Goal: Information Seeking & Learning: Learn about a topic

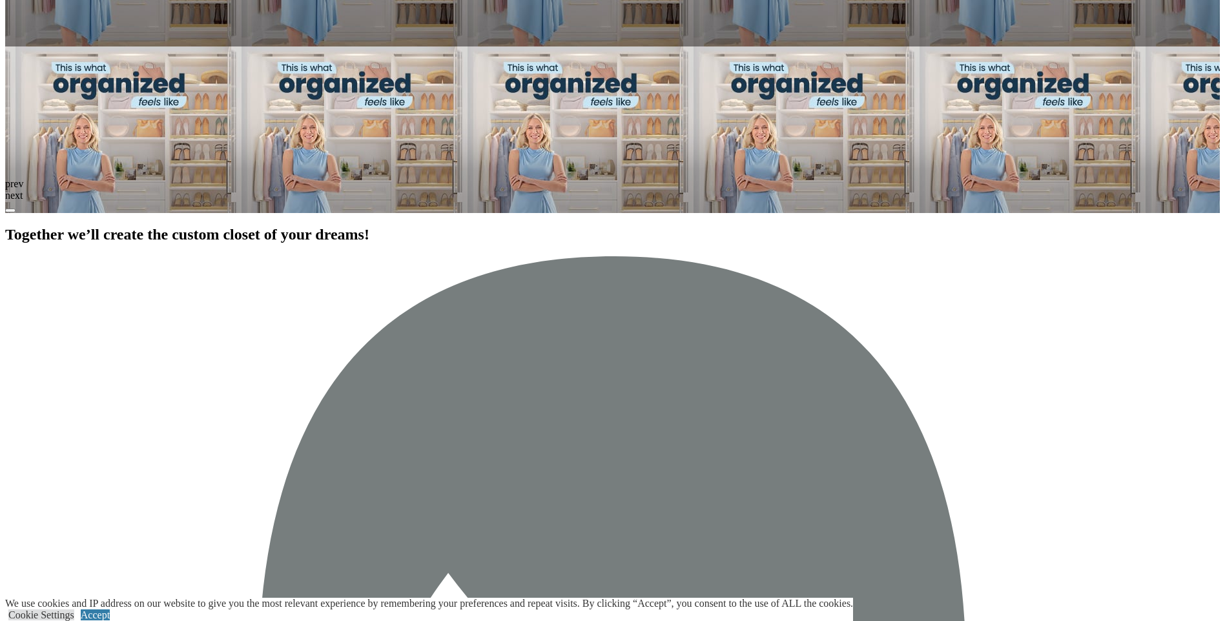
scroll to position [1938, 0]
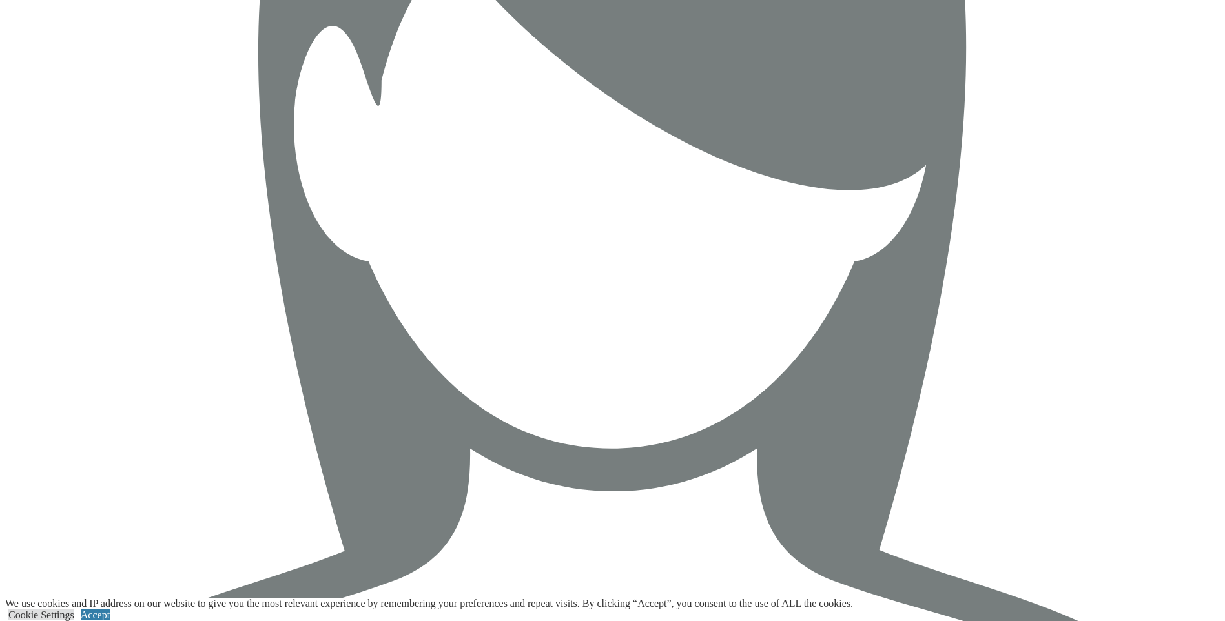
scroll to position [2261, 0]
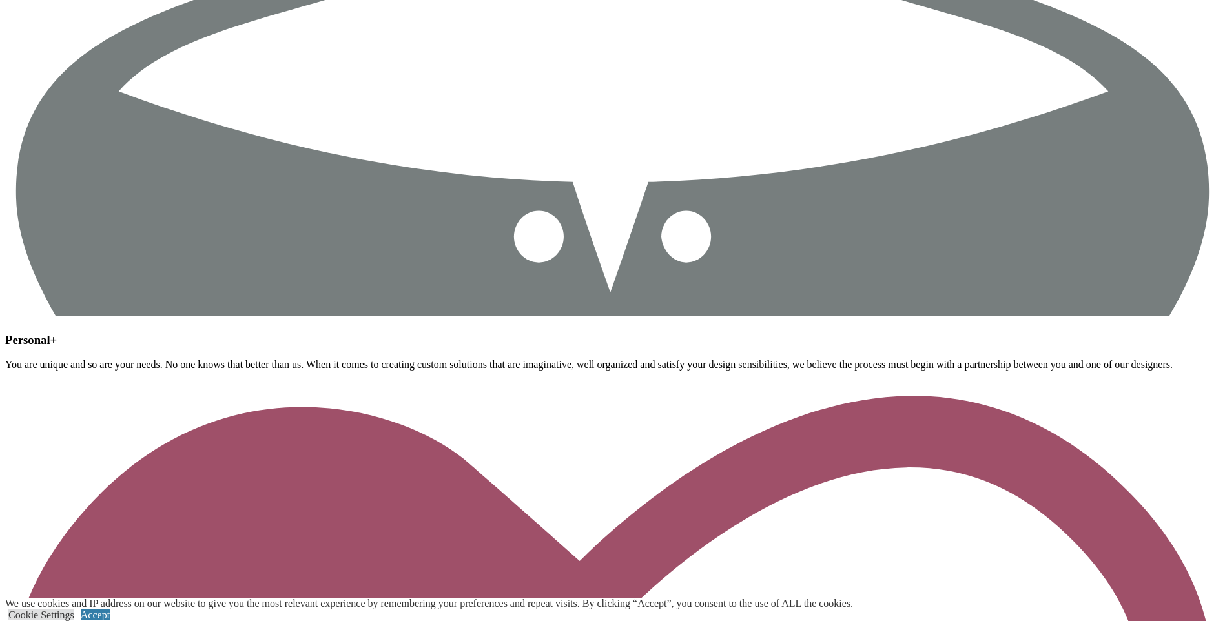
scroll to position [2842, 0]
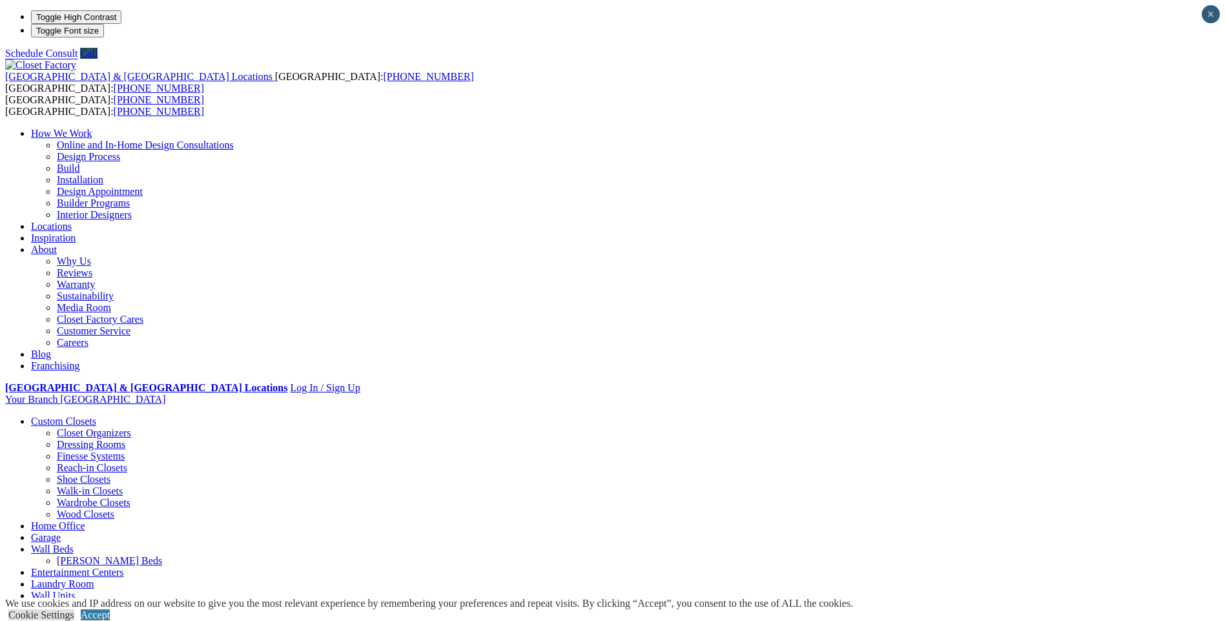
drag, startPoint x: 519, startPoint y: 209, endPoint x: 45, endPoint y: 311, distance: 484.2
